Goal: Task Accomplishment & Management: Use online tool/utility

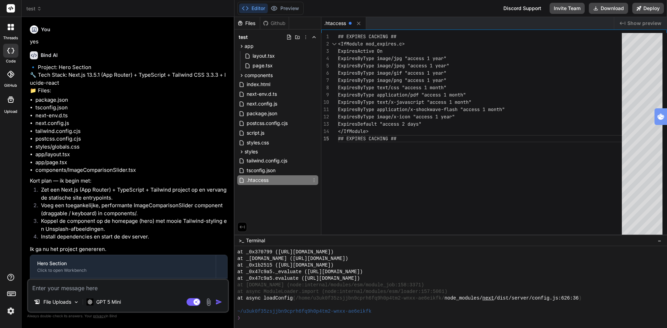
scroll to position [158, 0]
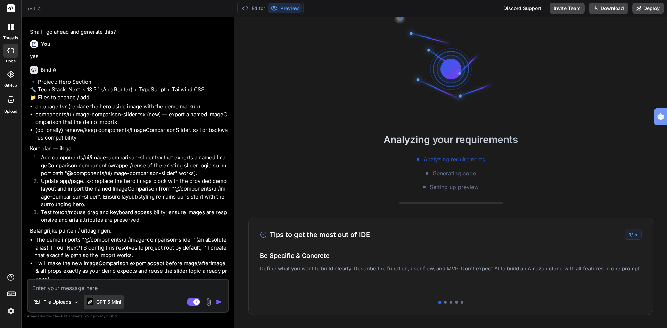
scroll to position [1178, 0]
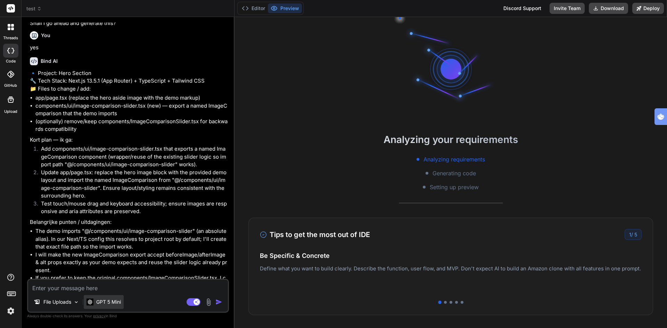
click at [114, 301] on p "GPT 5 Mini" at bounding box center [108, 302] width 25 height 7
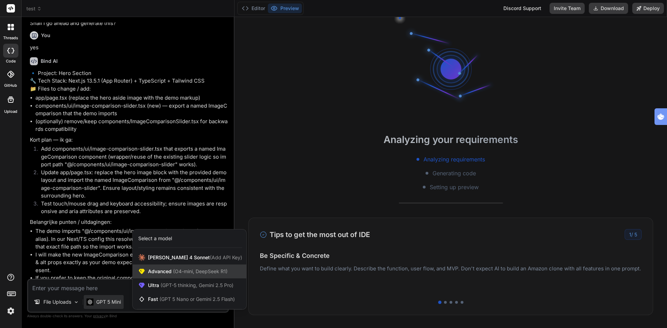
click at [220, 273] on span "(O4-mini, DeepSeek R1)" at bounding box center [200, 271] width 56 height 6
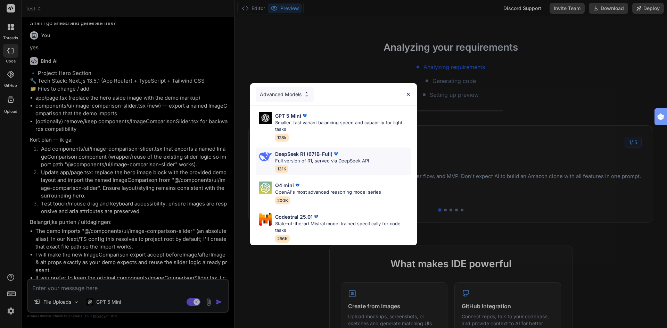
scroll to position [139, 0]
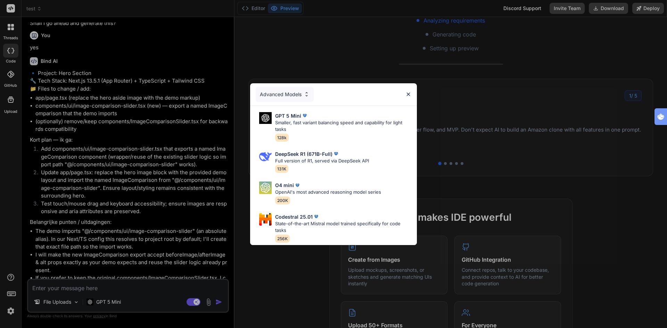
click at [166, 296] on div "Advanced Models GPT 5 Mini Smaller, fast variant balancing speed and capability…" at bounding box center [333, 164] width 667 height 328
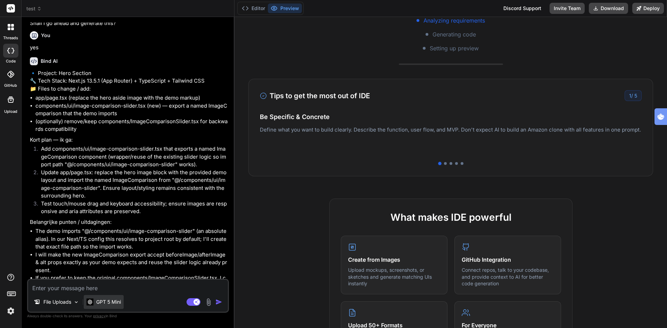
click at [112, 302] on p "GPT 5 Mini" at bounding box center [108, 302] width 25 height 7
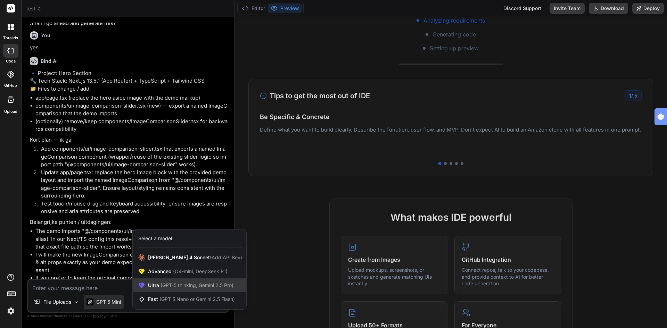
click at [172, 284] on span "(GPT-5 thinking, Gemini 2.5 Pro)" at bounding box center [196, 285] width 74 height 6
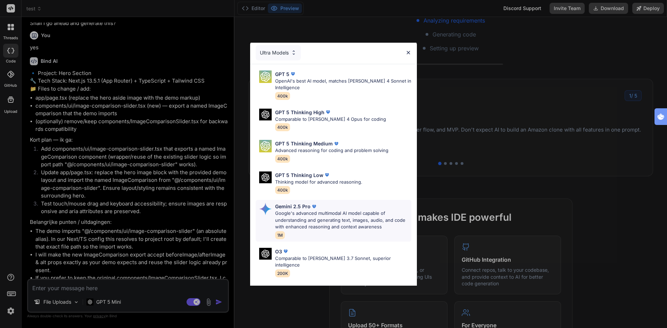
scroll to position [0, 0]
click at [311, 85] on p "OpenAI's best AI model, matches Claude 4 Sonnet in Intelligence" at bounding box center [343, 86] width 136 height 14
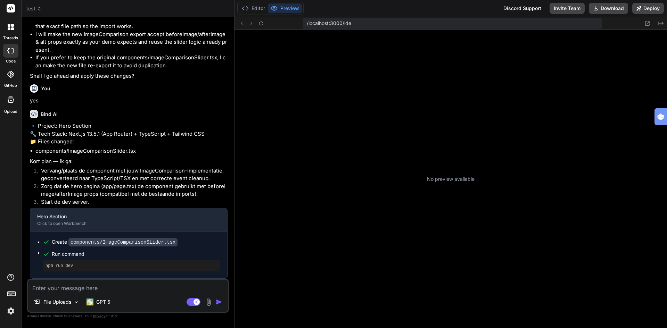
scroll to position [158, 0]
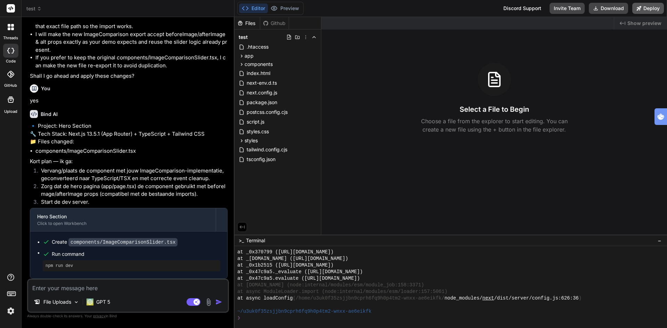
click at [644, 7] on button "Deploy" at bounding box center [648, 8] width 32 height 11
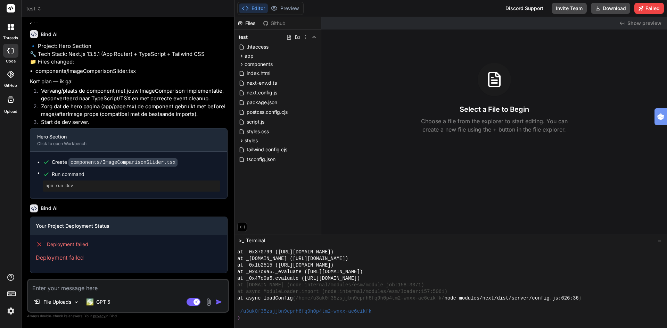
scroll to position [1533, 0]
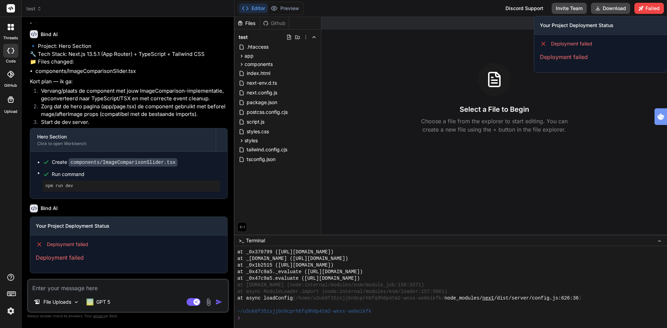
click at [565, 55] on p "Deployment failed" at bounding box center [601, 57] width 122 height 8
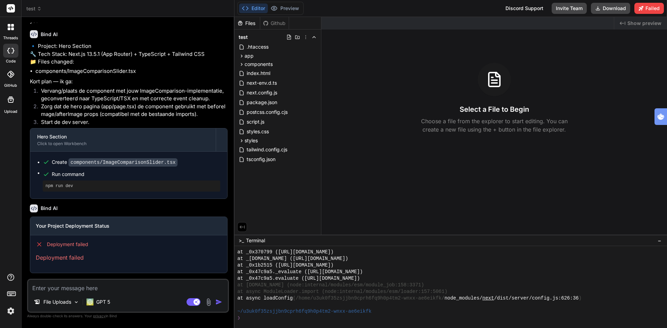
click at [31, 7] on span "test" at bounding box center [33, 8] width 15 height 7
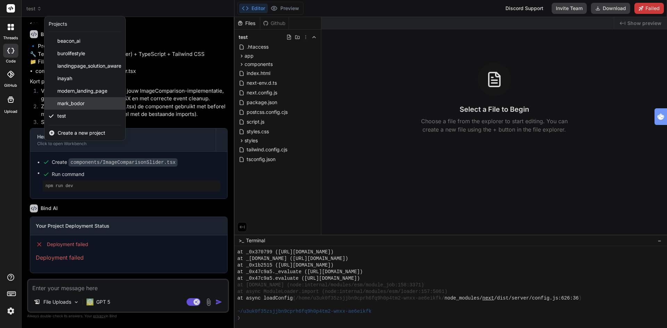
click at [77, 102] on span "mark_bodor" at bounding box center [70, 103] width 27 height 7
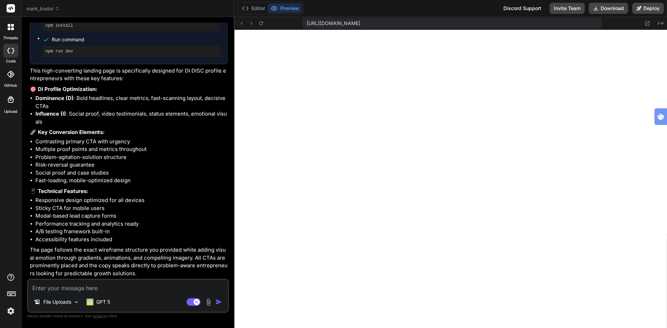
scroll to position [468, 0]
type textarea "x"
click at [122, 290] on textarea at bounding box center [128, 286] width 200 height 13
type textarea "c"
type textarea "x"
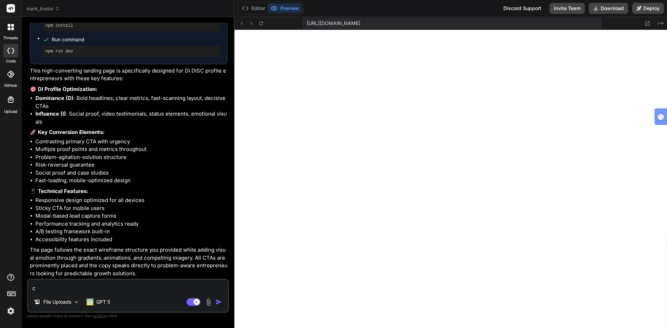
type textarea "ch"
type textarea "x"
type textarea "cha"
type textarea "x"
type textarea "chan"
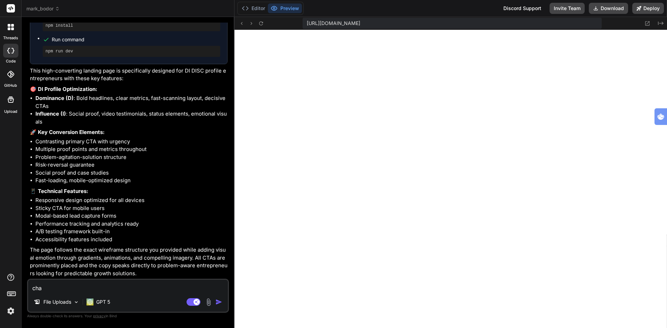
type textarea "x"
type textarea "chang"
type textarea "x"
type textarea "change"
type textarea "x"
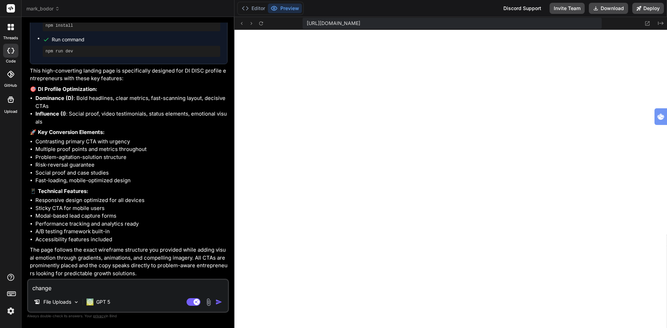
type textarea "change"
type textarea "x"
type textarea "change t"
type textarea "x"
type textarea "change th"
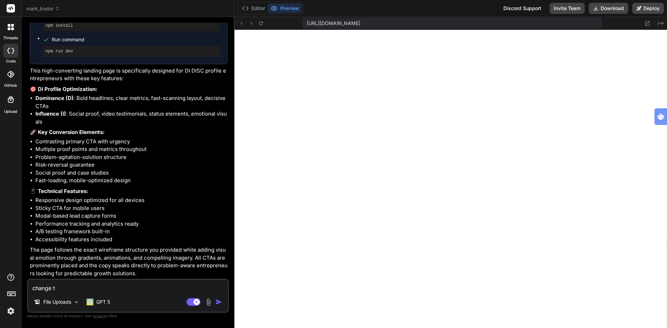
type textarea "x"
type textarea "change the"
type textarea "x"
type textarea "change the"
type textarea "x"
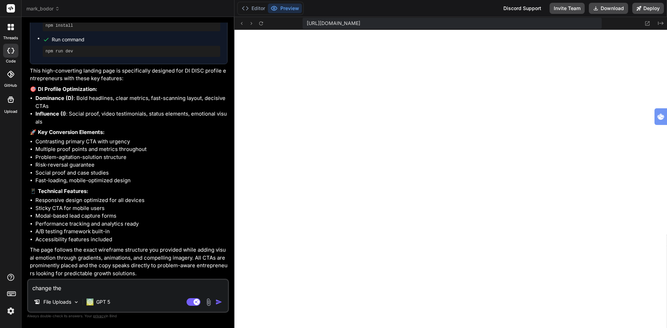
type textarea "change the t"
type textarea "x"
type textarea "change the te"
type textarea "x"
type textarea "change the tex"
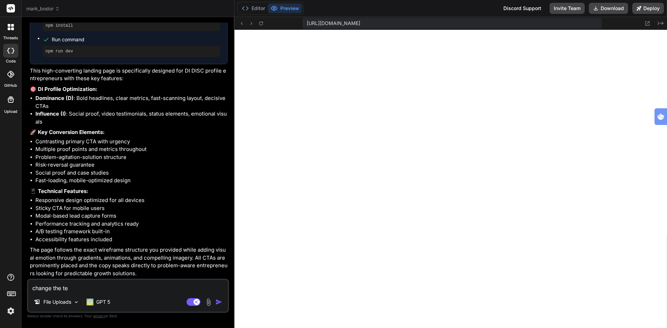
type textarea "x"
type textarea "change the text"
type textarea "x"
type textarea "change the text:"
type textarea "x"
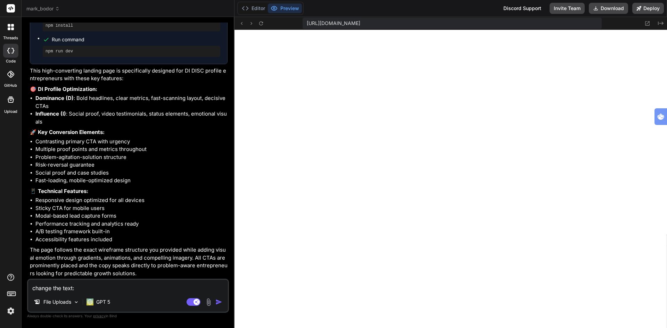
type textarea "change the text:"
type textarea "x"
type textarea "change the text: ""
type textarea "x"
type textarea "change the text: "s"
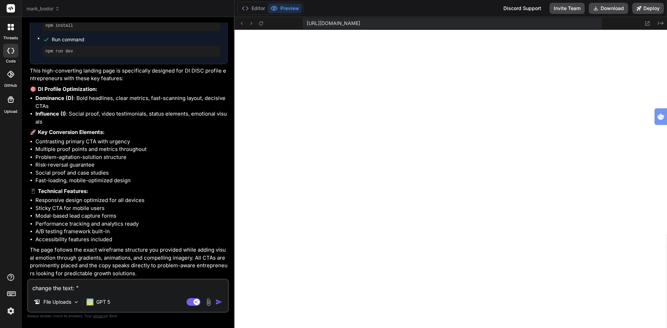
type textarea "x"
type textarea "change the text: "st"
type textarea "x"
type textarea "change the text: "sto"
type textarea "x"
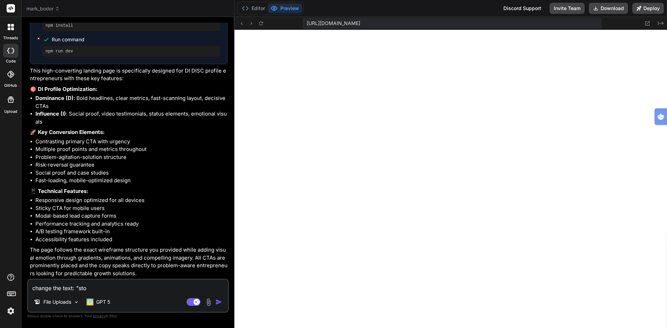
type textarea "change the text: "stop"
type textarea "x"
type textarea "change the text: "stopw"
type textarea "x"
type textarea "change the text: "stop"
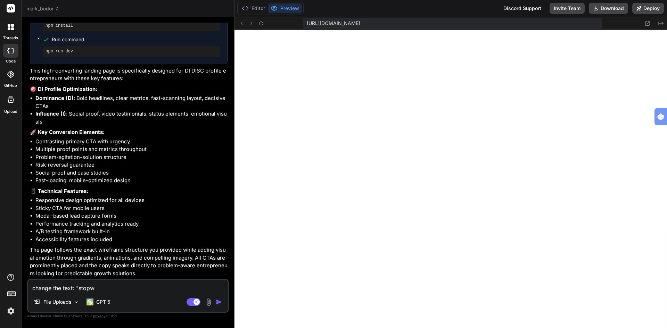
type textarea "x"
type textarea "change the text: "stop"
type textarea "x"
type textarea "change the text: "stop a"
type textarea "x"
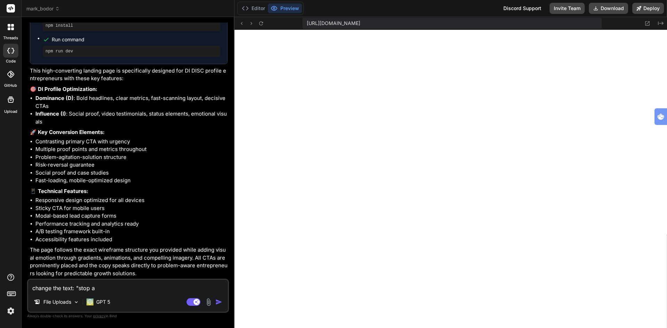
type textarea "change the text: "stop as"
type textarea "x"
type textarea "change the text: "stop a"
type textarea "x"
type textarea "change the text: "stop"
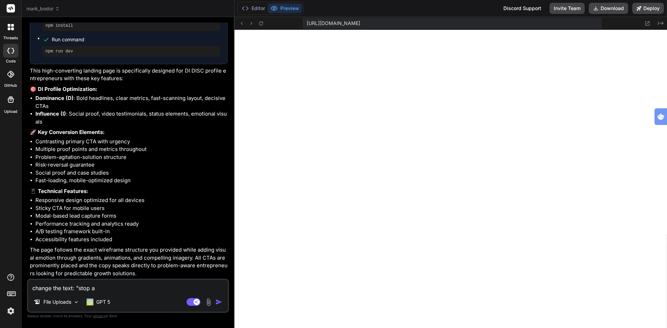
type textarea "x"
type textarea "change the text: "stop w"
type textarea "x"
type textarea "change the text: "stop wa"
type textarea "x"
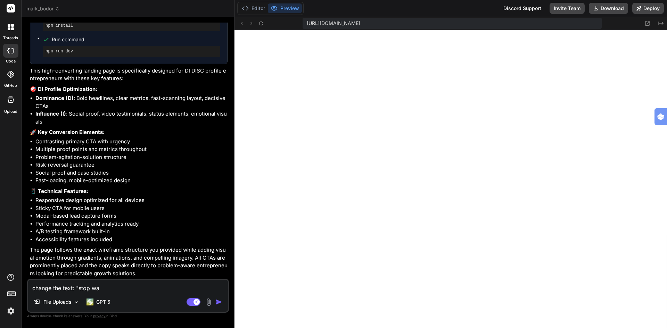
type textarea "change the text: "stop was"
type textarea "x"
type textarea "change the text: "stop wast"
type textarea "x"
type textarea "change the text: "stop wasti"
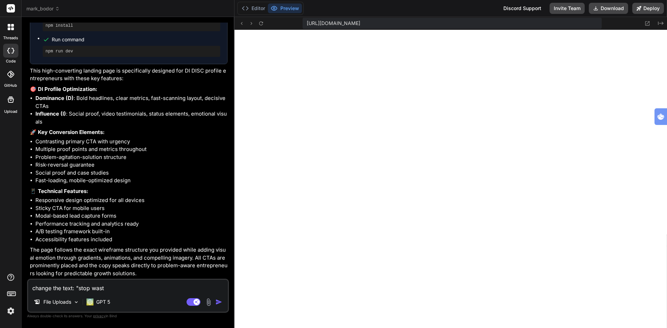
type textarea "x"
type textarea "change the text: "stop wastin"
type textarea "x"
type textarea "change the text: "stop wasting"
type textarea "x"
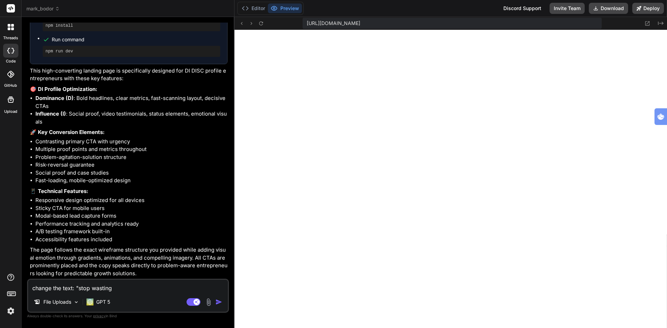
type textarea "change the text: "stop wasting"
type textarea "x"
type textarea "change the text: "stop wasting a"
type textarea "x"
type textarea "change the text: "stop wasting ad"
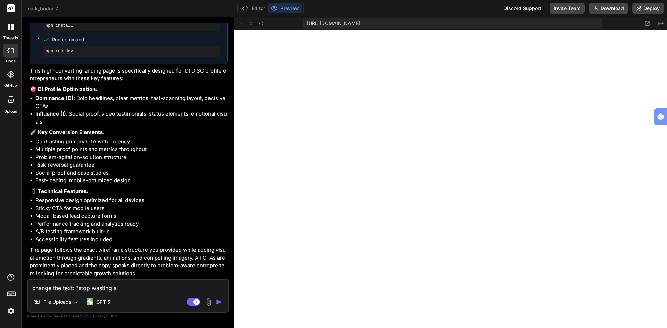
type textarea "x"
type textarea "change the text: "stop wasting ad"
type textarea "x"
type textarea "change the text: "stop wasting ad a"
type textarea "x"
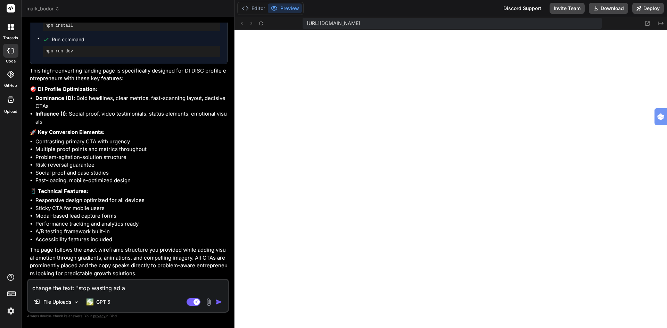
type textarea "change the text: "stop wasting ad ad"
type textarea "x"
type textarea "change the text: "stop wasting ad a"
type textarea "x"
type textarea "change the text: "stop wasting ad an"
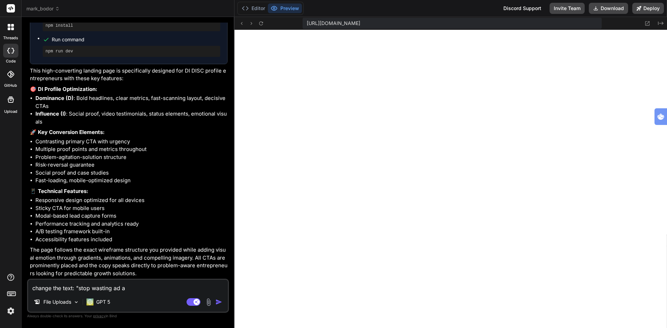
type textarea "x"
type textarea "change the text: "stop wasting ad and"
type textarea "x"
type textarea "change the text: "stop wasting ad and"
type textarea "x"
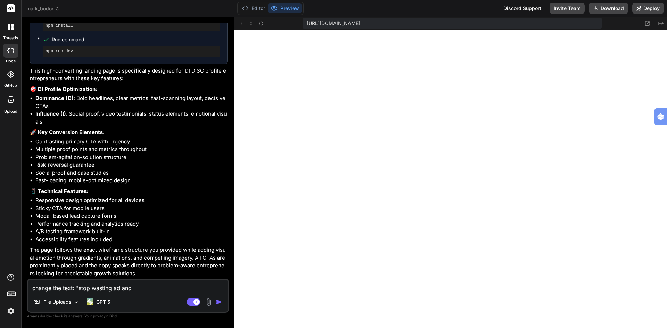
type textarea "change the text: "stop wasting ad and m"
type textarea "x"
type textarea "change the text: "stop wasting ad and mi"
type textarea "x"
type textarea "change the text: "stop wasting ad and mis"
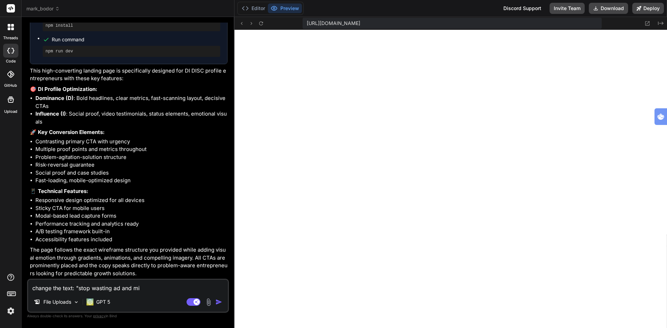
type textarea "x"
type textarea "change the text: "stop wasting ad and miss"
type textarea "x"
type textarea "change the text: "stop wasting ad and missi"
type textarea "x"
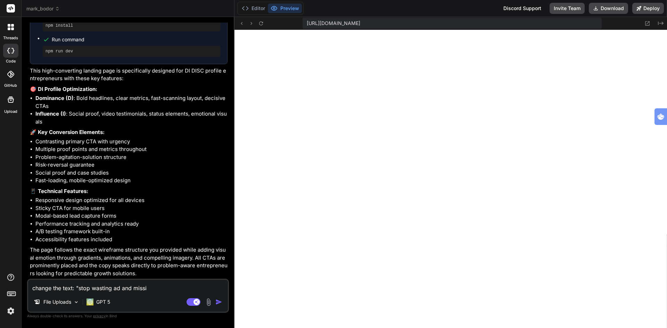
type textarea "change the text: "stop wasting ad and missin"
type textarea "x"
type textarea "change the text: "stop wasting ad and missing"
type textarea "x"
type textarea "change the text: "stop wasting ad and missing"
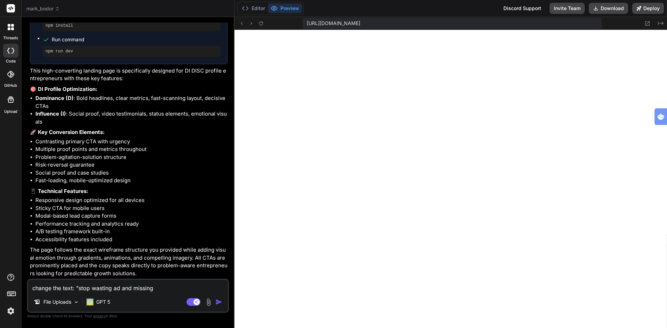
type textarea "x"
type textarea "change the text: "stop wasting ad and missing l"
type textarea "x"
type textarea "change the text: "stop wasting ad and missing le"
type textarea "x"
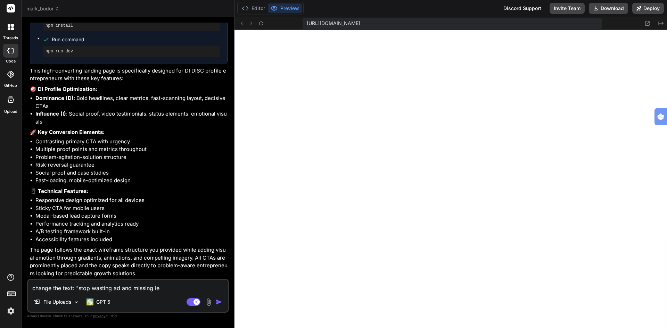
type textarea "change the text: "stop wasting ad and missing lea"
type textarea "x"
type textarea "change the text: "stop wasting ad and missing lead"
type textarea "x"
type textarea "change the text: "stop wasting ad and missing leads"
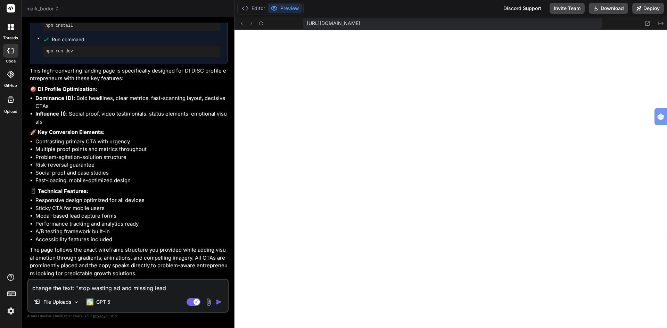
type textarea "x"
type textarea "change the text: "stop wasting ad and missing leads"
type textarea "x"
type textarea "change the text: "stop wasting ad and missing leads"
type textarea "x"
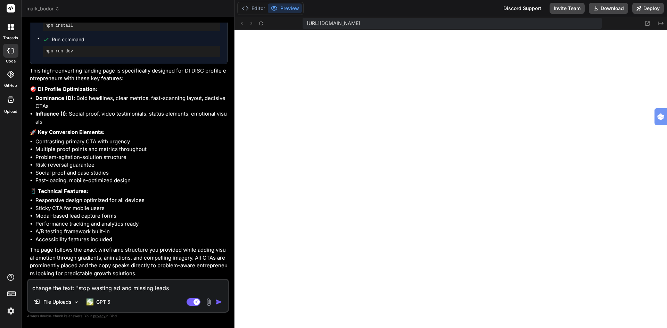
type textarea "change the text: "stop wasting ad and missing leads""
type textarea "x"
type textarea "change the text: "stop wasting ad and missing leads"t"
type textarea "x"
type textarea "change the text: "stop wasting ad and missing leads"to"
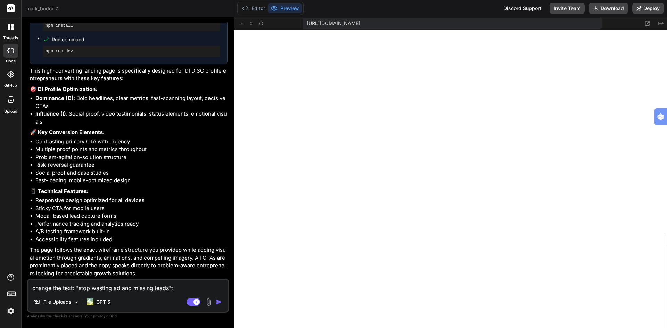
type textarea "x"
type textarea "change the text: "stop wasting ad and missing leads"to:"
type textarea "x"
type textarea "change the text: "stop wasting ad and missing leads"to:"
type textarea "x"
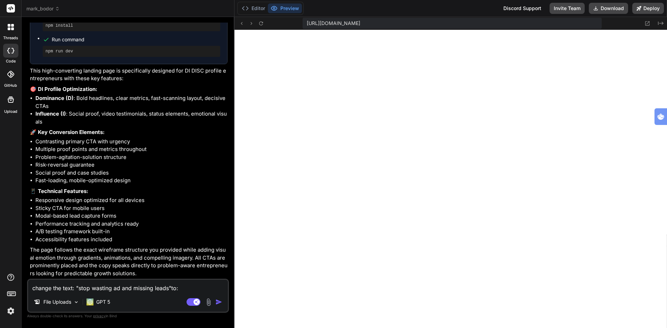
type textarea "change the text: "stop wasting ad and missing leads"to: ""
type textarea "x"
type textarea "change the text: "stop wasting ad and missing leads"to: "t"
type textarea "x"
type textarea "change the text: "stop wasting ad and missing leads"to: "th"
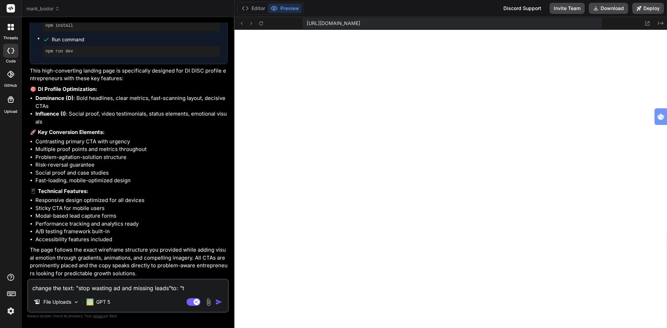
type textarea "x"
type textarea "change the text: "stop wasting ad and missing leads"to: "thi"
type textarea "x"
type textarea "change the text: "stop wasting ad and missing leads"to: "this"
type textarea "x"
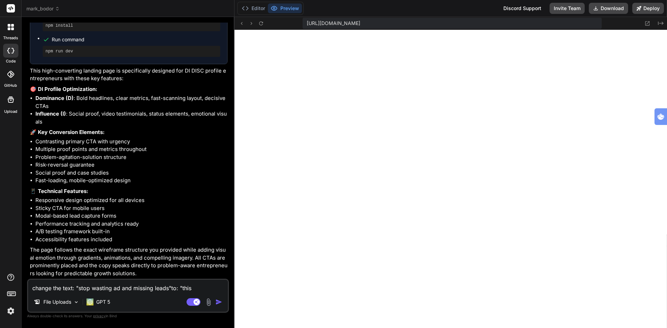
type textarea "change the text: "stop wasting ad and missing leads"to: "this"
type textarea "x"
type textarea "change the text: "stop wasting ad and missing leads"to: "this i"
type textarea "x"
type textarea "change the text: "stop wasting ad and missing leads"to: "this is"
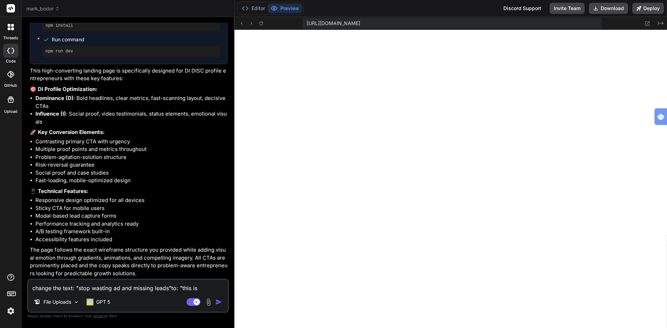
type textarea "x"
type textarea "change the text: "stop wasting ad and missing leads"to: "this is"
type textarea "x"
type textarea "change the text: "stop wasting ad and missing leads"to: "this is w"
type textarea "x"
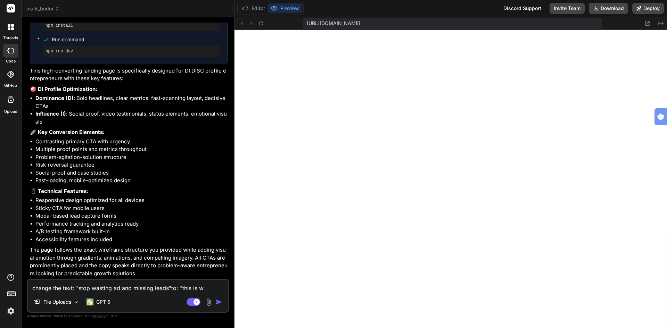
type textarea "change the text: "stop wasting ad and missing leads"to: "this is wh"
type textarea "x"
type textarea "change the text: "stop wasting ad and missing leads"to: "this is why"
type textarea "x"
type textarea "change the text: "stop wasting ad and missing leads"to: "this is why"
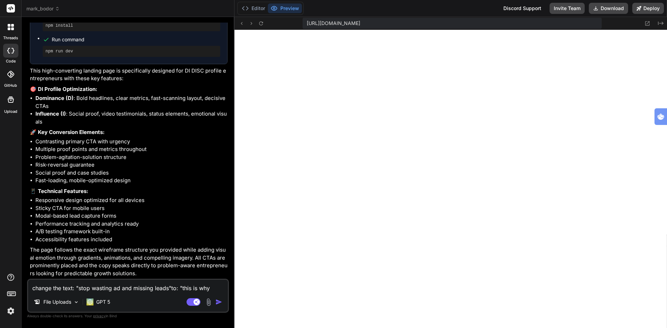
type textarea "x"
type textarea "change the text: "stop wasting ad and missing leads"to: "this is why y"
type textarea "x"
type textarea "change the text: "stop wasting ad and missing leads"to: "this is why yo"
type textarea "x"
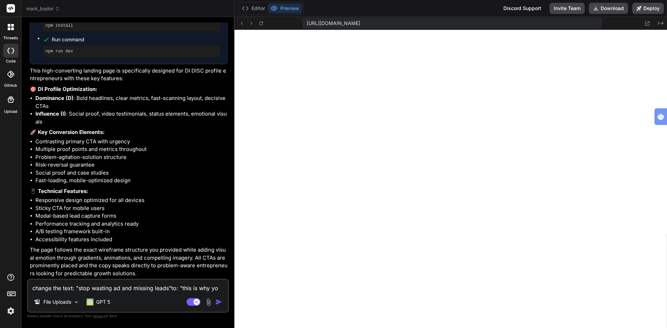
type textarea "change the text: "stop wasting ad and missing leads"to: "this is why you"
type textarea "x"
type textarea "change the text: "stop wasting ad and missing leads"to: "this is why you"
type textarea "x"
type textarea "change the text: "stop wasting ad and missing leads"to: "this is why you w"
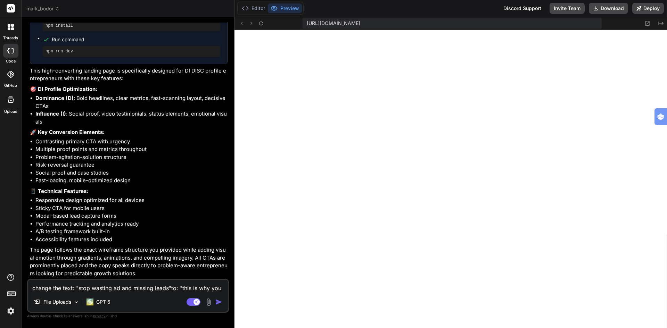
type textarea "x"
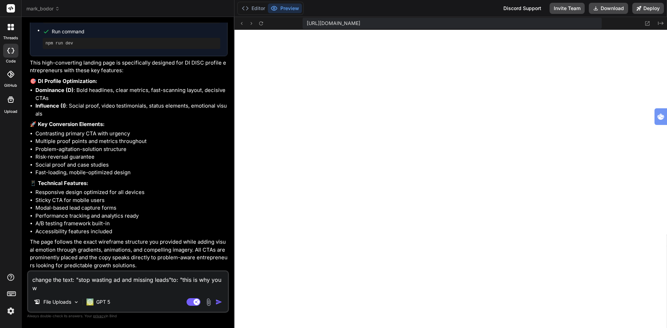
type textarea "change the text: "stop wasting ad and missing leads"to: "this is why you wa"
type textarea "x"
type textarea "change the text: "stop wasting ad and missing leads"to: "this is why you wat"
type textarea "x"
type textarea "change the text: "stop wasting ad and missing leads"to: "this is why you wati"
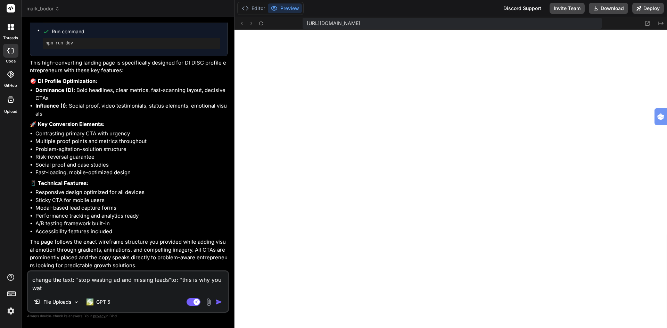
type textarea "x"
type textarea "change the text: "stop wasting ad and missing leads"to: "this is why you watin"
type textarea "x"
type textarea "change the text: "stop wasting ad and missing leads"to: "this is why you wati"
type textarea "x"
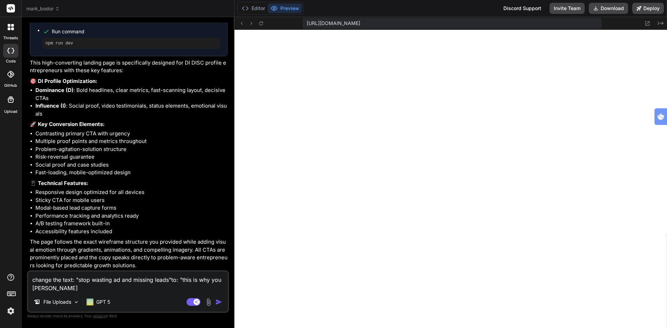
type textarea "change the text: "stop wasting ad and missing leads"to: "this is why you wat"
type textarea "x"
type textarea "change the text: "stop wasting ad and missing leads"to: "this is why you wa"
type textarea "x"
type textarea "change the text: "stop wasting ad and missing leads"to: "this is why you was"
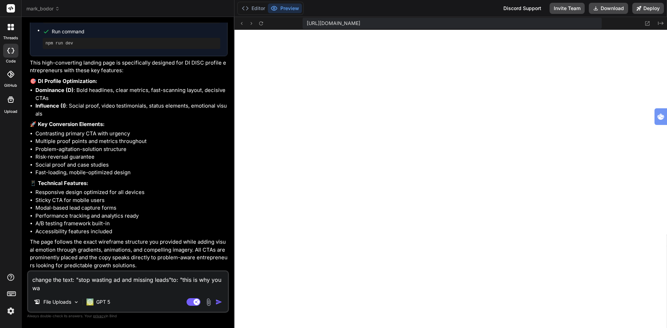
type textarea "x"
type textarea "change the text: "stop wasting ad and missing leads"to: "this is why you wast"
type textarea "x"
type textarea "change the text: "stop wasting ad and missing leads"to: "this is why you wasti"
type textarea "x"
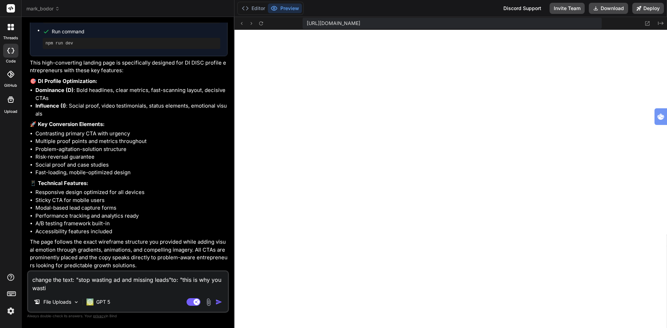
type textarea "change the text: "stop wasting ad and missing leads"to: "this is why you wastin"
type textarea "x"
type textarea "change the text: "stop wasting ad and missing leads"to: "this is why you wasting"
type textarea "x"
type textarea "change the text: "stop wasting ad and missing leads"to: "this is why you wasting"
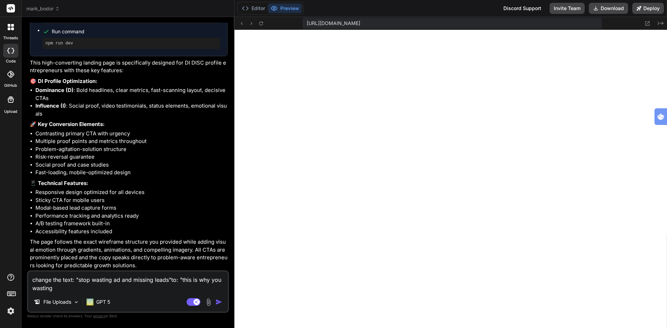
type textarea "x"
type textarea "change the text: "stop wasting ad and missing leads"to: "this is why you wastin…"
type textarea "x"
type textarea "change the text: "stop wasting ad and missing leads"to: "this is why you wastin…"
type textarea "x"
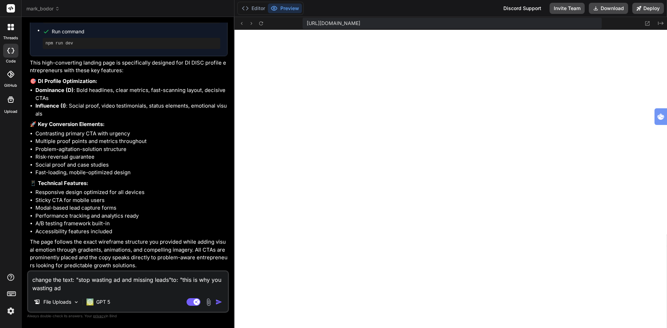
type textarea "change the text: "stop wasting ad and missing leads"to: "this is why you wastin…"
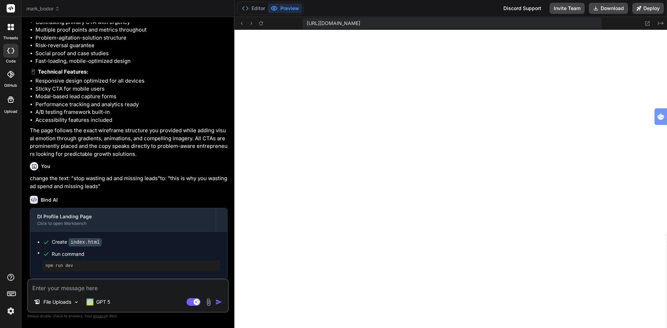
scroll to position [2092, 0]
click at [283, 8] on button "Preview" at bounding box center [285, 8] width 34 height 10
click at [251, 9] on button "Editor" at bounding box center [253, 8] width 29 height 10
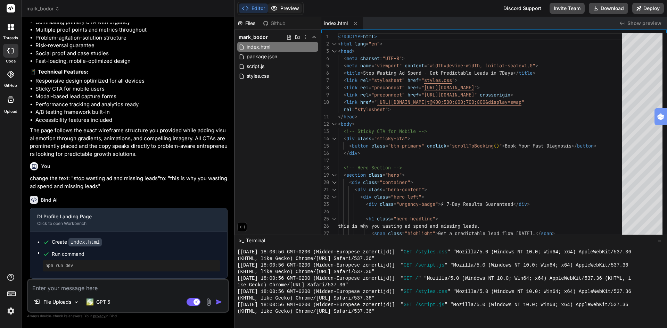
click at [285, 9] on button "Preview" at bounding box center [285, 8] width 34 height 10
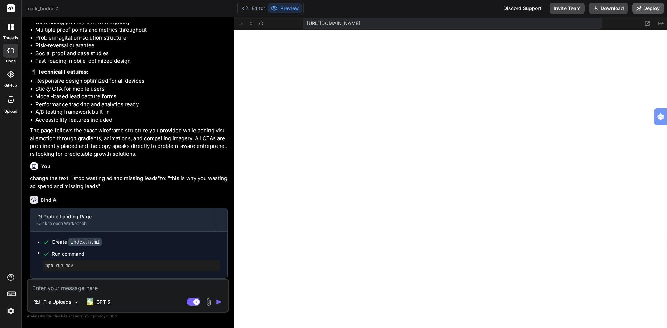
click at [646, 8] on button "Deploy" at bounding box center [648, 8] width 32 height 11
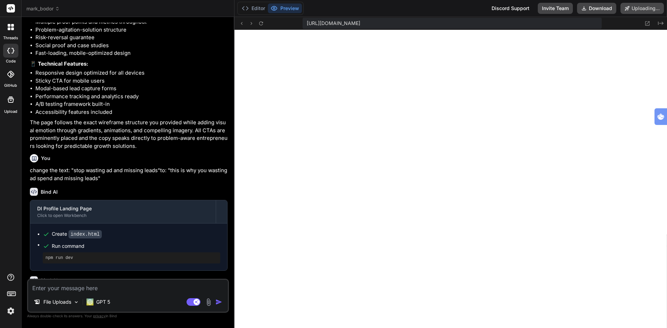
scroll to position [2153, 0]
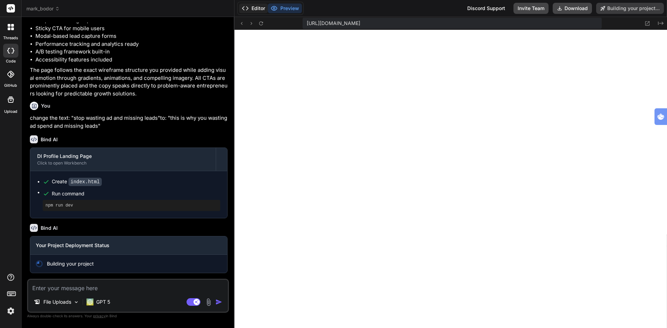
click at [254, 10] on button "Editor" at bounding box center [253, 8] width 29 height 10
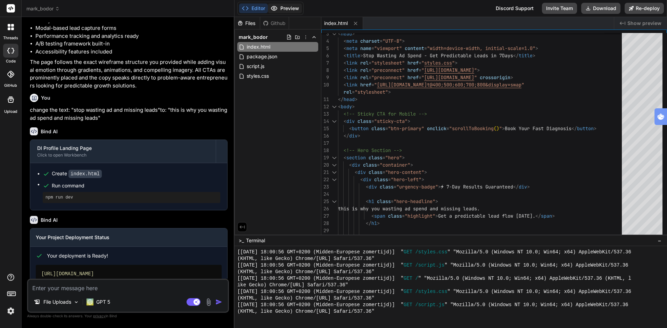
click at [283, 8] on button "Preview" at bounding box center [285, 8] width 34 height 10
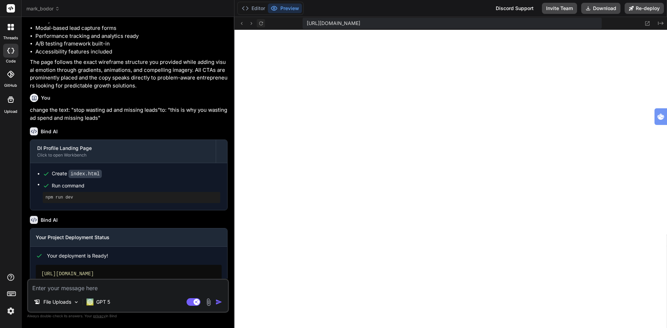
click at [262, 23] on icon at bounding box center [261, 23] width 6 height 6
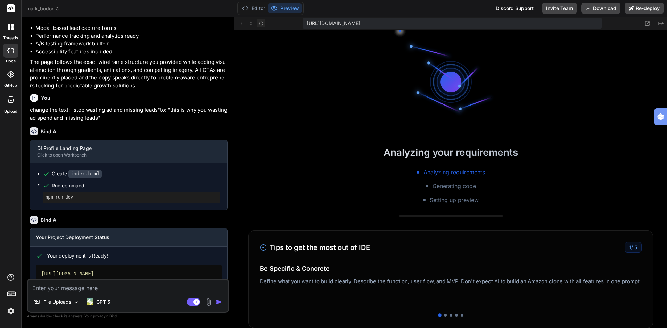
scroll to position [812, 0]
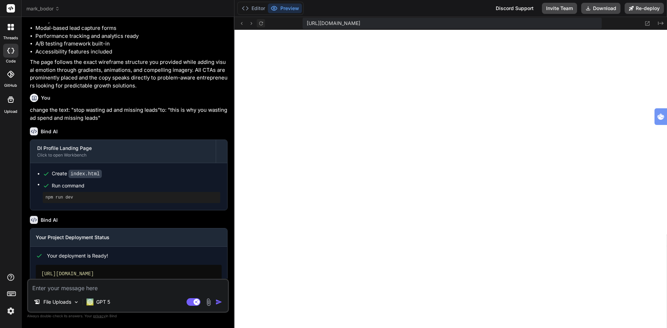
click at [262, 23] on icon at bounding box center [261, 23] width 4 height 4
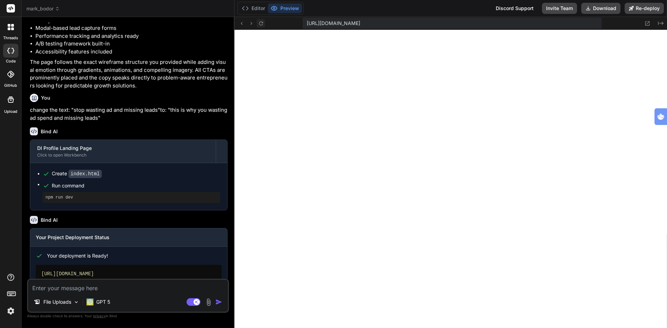
click at [262, 23] on icon at bounding box center [261, 23] width 4 height 4
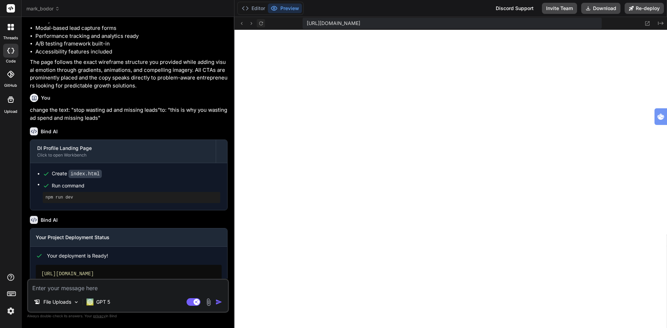
scroll to position [1339, 0]
click at [255, 9] on button "Editor" at bounding box center [253, 8] width 29 height 10
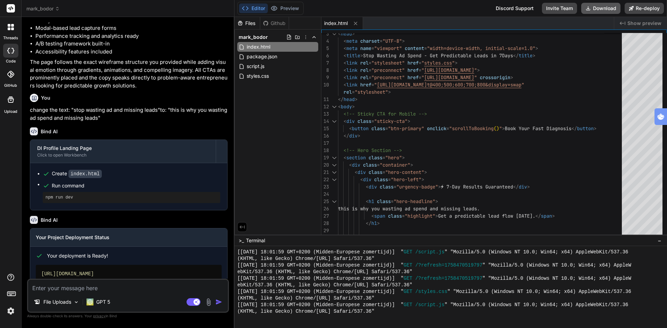
click at [600, 7] on button "Download" at bounding box center [600, 8] width 39 height 11
